Goal: Task Accomplishment & Management: Manage account settings

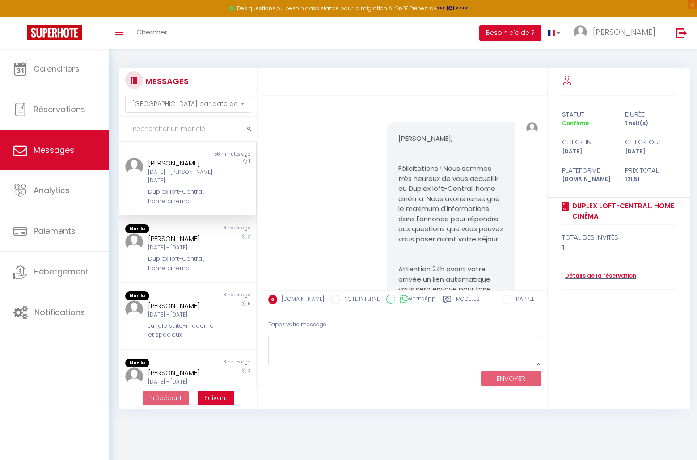
select select "message"
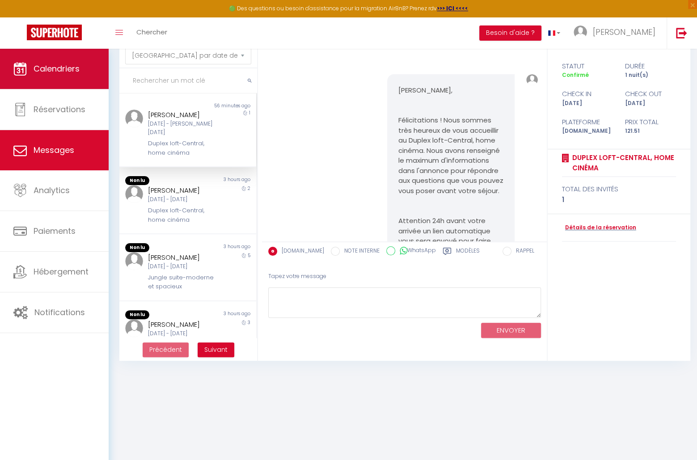
scroll to position [7705, 0]
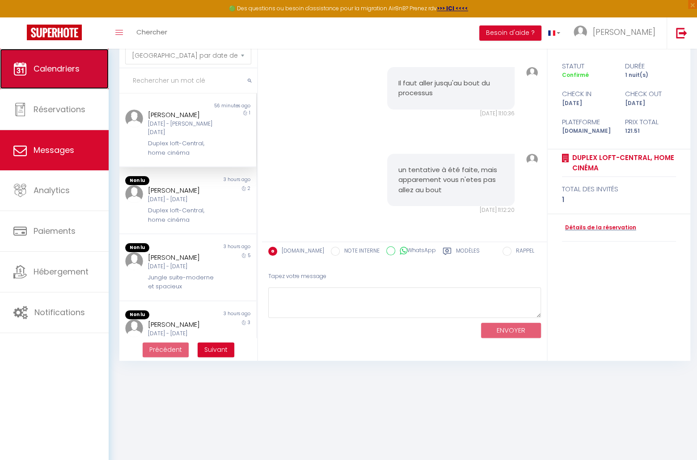
click at [85, 69] on link "Calendriers" at bounding box center [54, 69] width 109 height 40
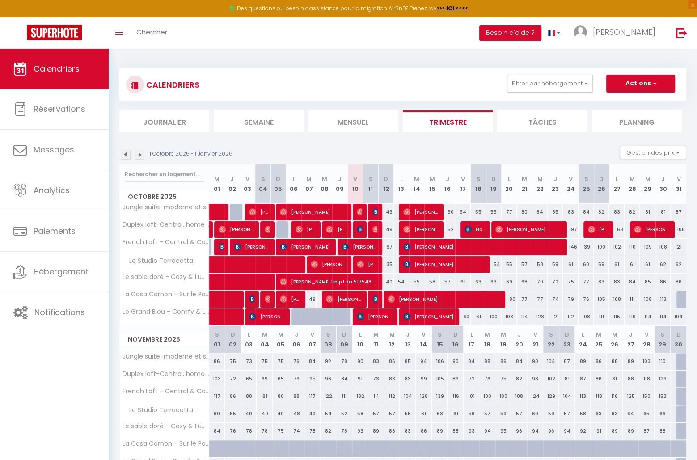
click at [502, 295] on div "80" at bounding box center [509, 299] width 15 height 17
type input "80"
type input "Lun 20 Octobre 2025"
type input "[DATE]"
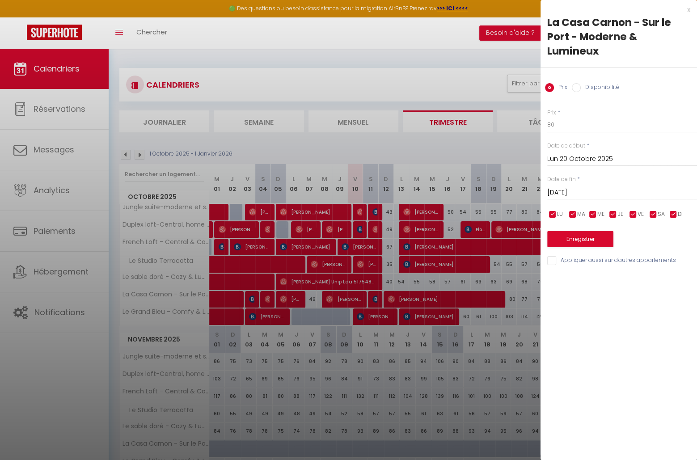
click at [503, 231] on div at bounding box center [348, 230] width 697 height 460
select select
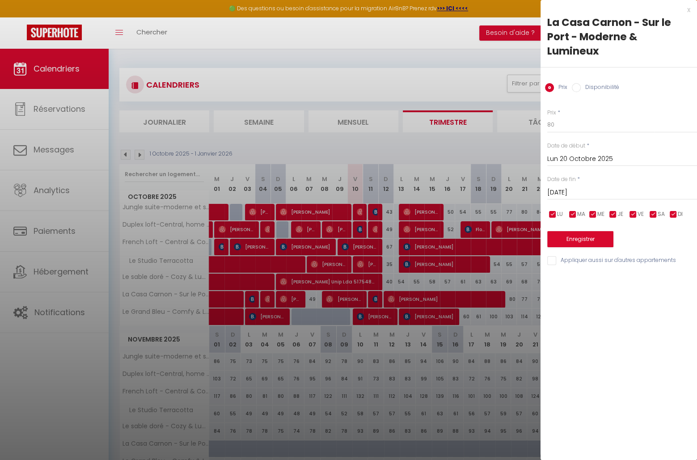
select select
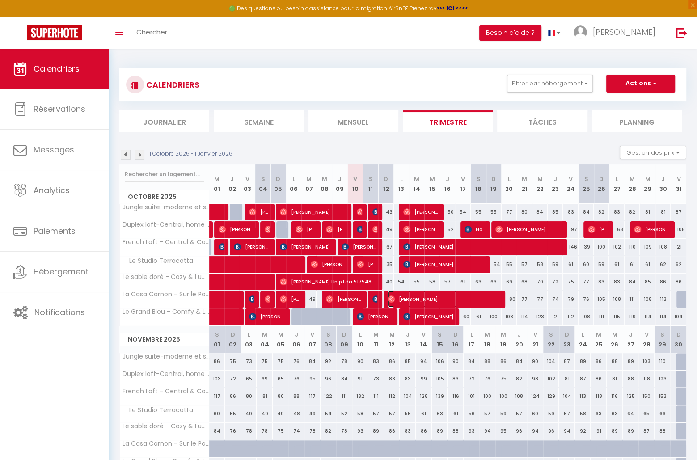
click at [429, 293] on span "[PERSON_NAME]" at bounding box center [443, 299] width 111 height 17
select select "OK"
select select "0"
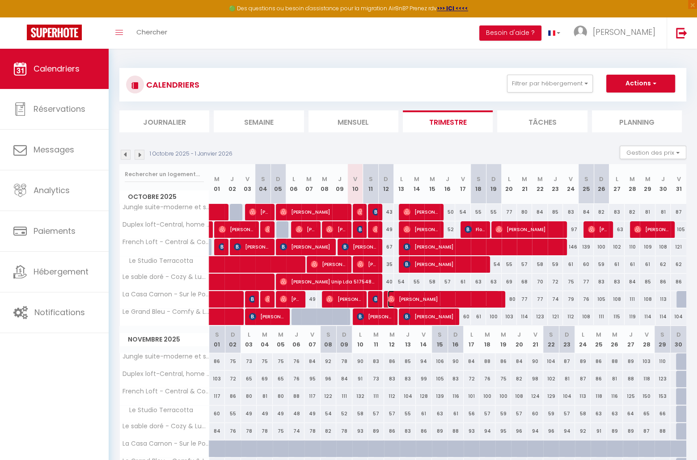
select select "1"
select select
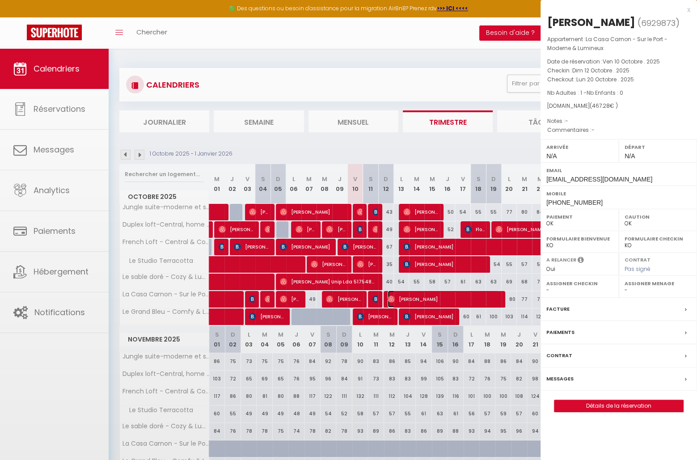
select select "49176"
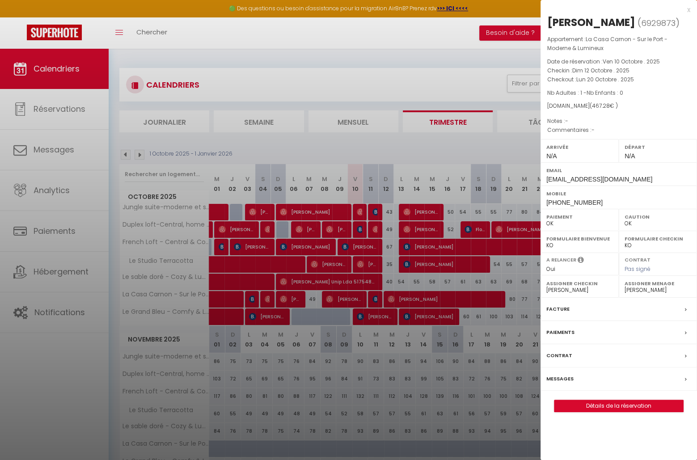
click at [472, 296] on div at bounding box center [348, 230] width 697 height 460
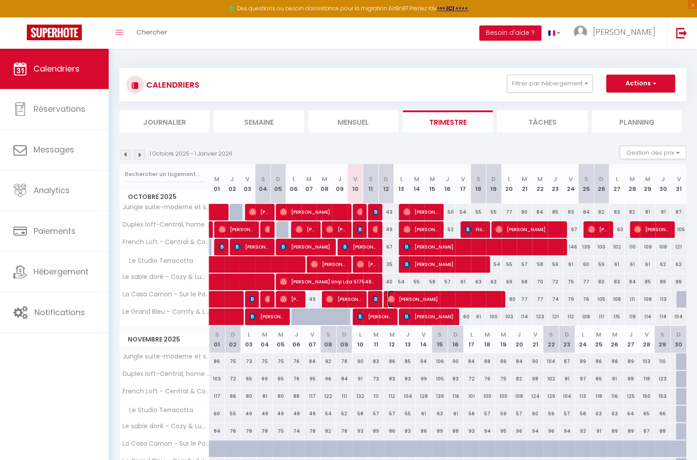
click at [441, 300] on span "[PERSON_NAME]" at bounding box center [443, 299] width 111 height 17
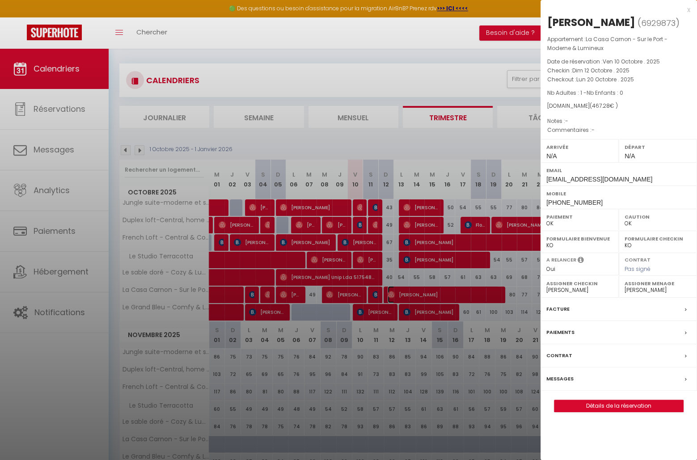
scroll to position [3, 0]
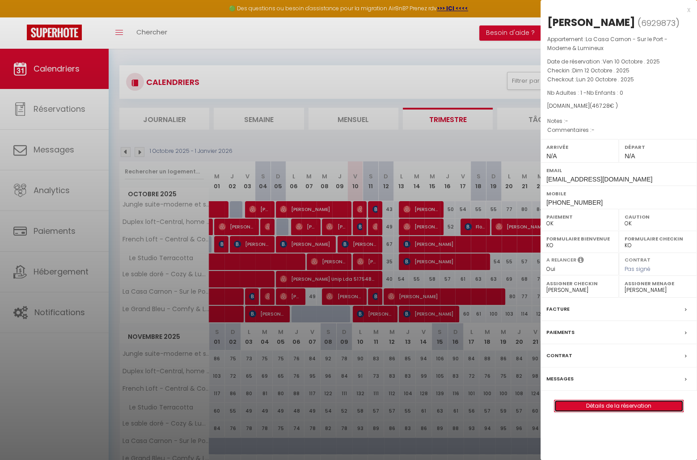
click at [573, 400] on link "Détails de la réservation" at bounding box center [619, 406] width 129 height 12
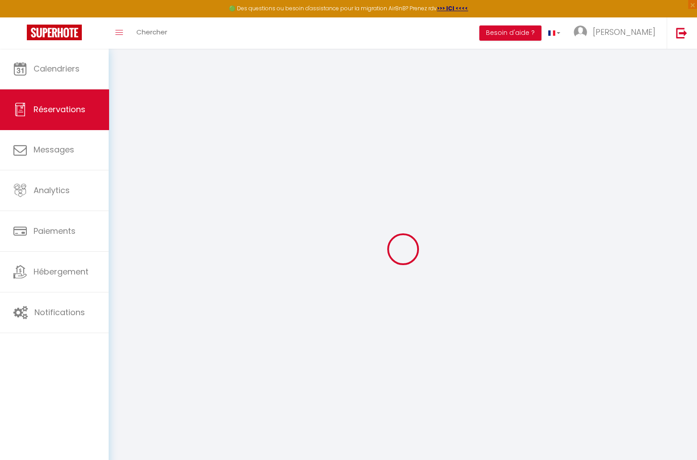
select select
checkbox input "false"
select select
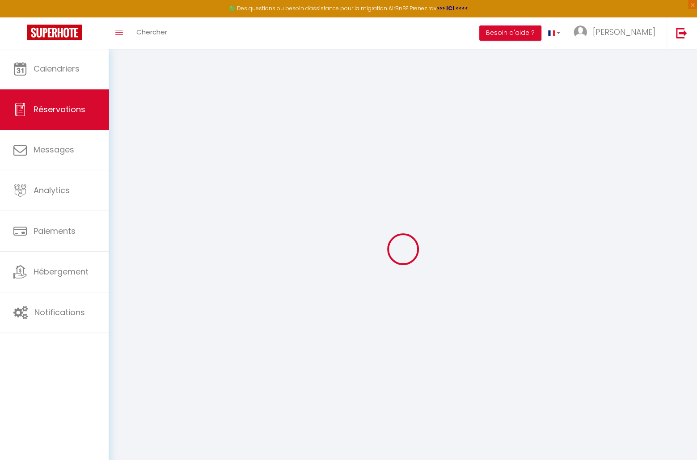
select select
checkbox input "false"
select select
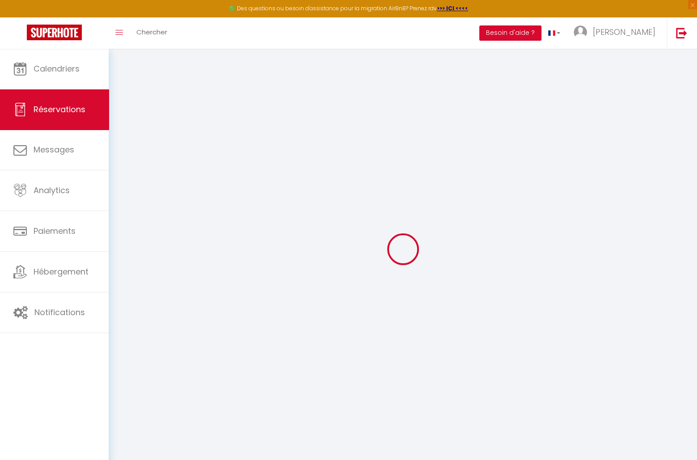
select select
checkbox input "false"
select select
type input "30"
type input "29.57"
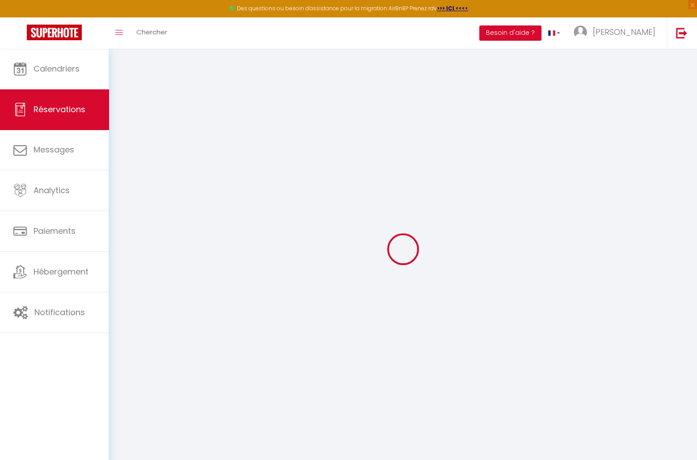
select select
checkbox input "false"
select select
checkbox input "false"
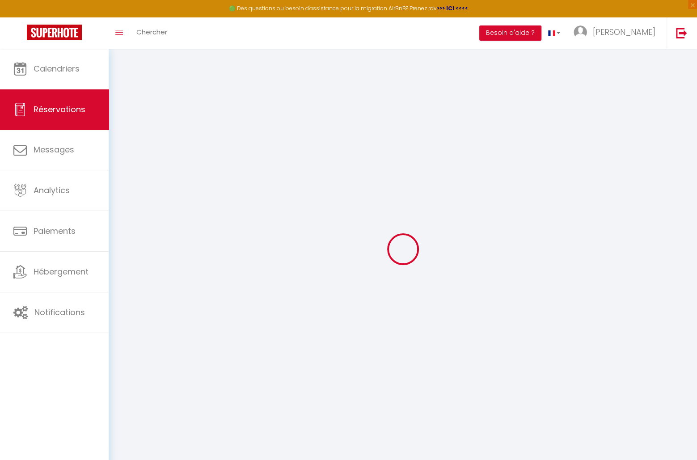
select select
